Goal: Use online tool/utility: Utilize a website feature to perform a specific function

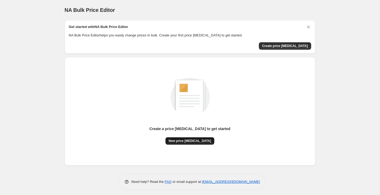
click at [194, 143] on span "New price change job" at bounding box center [190, 141] width 43 height 4
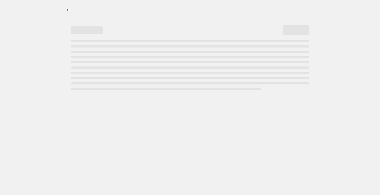
select select "percentage"
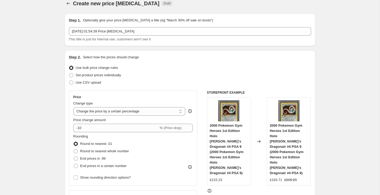
scroll to position [24, 0]
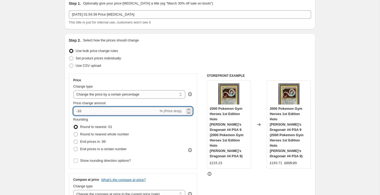
click at [122, 114] on input "-10" at bounding box center [115, 111] width 85 height 8
type input "-1"
type input "-40"
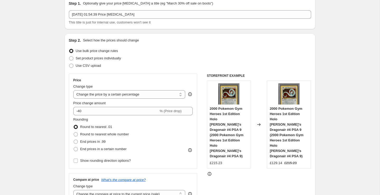
click at [201, 142] on div "Price Change type Change the price to a certain amount Change the price by a ce…" at bounding box center [190, 138] width 243 height 129
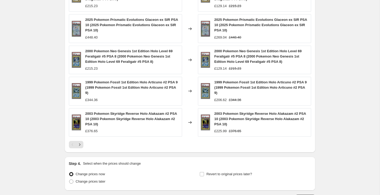
scroll to position [368, 0]
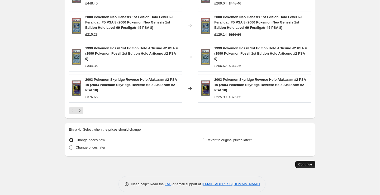
click at [297, 161] on button "Continue" at bounding box center [306, 164] width 20 height 7
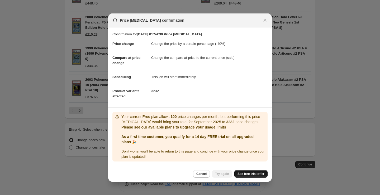
click at [248, 176] on span "See free trial offer" at bounding box center [251, 174] width 27 height 4
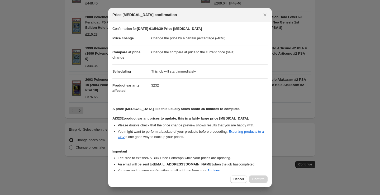
scroll to position [24, 0]
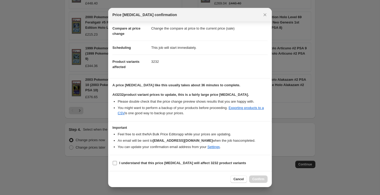
click at [118, 163] on label "I understand that this price change job will affect 3232 product variants" at bounding box center [180, 163] width 134 height 7
click at [117, 163] on input "I understand that this price change job will affect 3232 product variants" at bounding box center [115, 163] width 4 height 4
checkbox input "true"
click at [257, 177] on button "Confirm" at bounding box center [258, 179] width 18 height 7
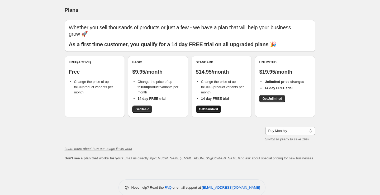
click at [215, 107] on span "Get Standard" at bounding box center [208, 109] width 19 height 4
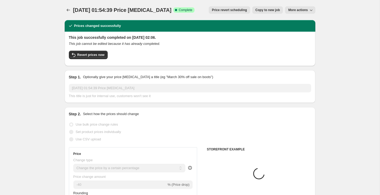
select select "percentage"
